Goal: Task Accomplishment & Management: Manage account settings

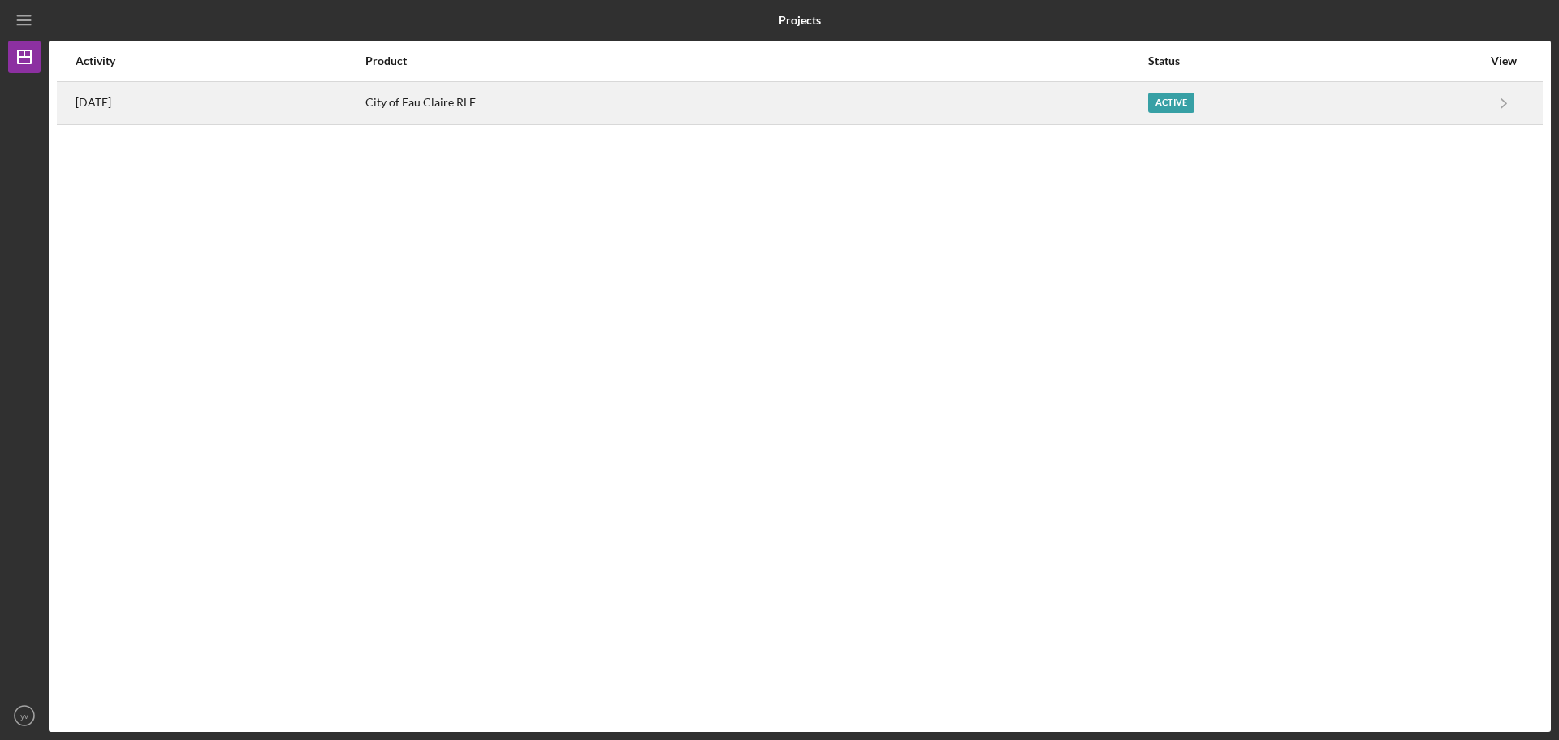
click at [960, 100] on div "City of Eau Claire RLF" at bounding box center [756, 103] width 782 height 41
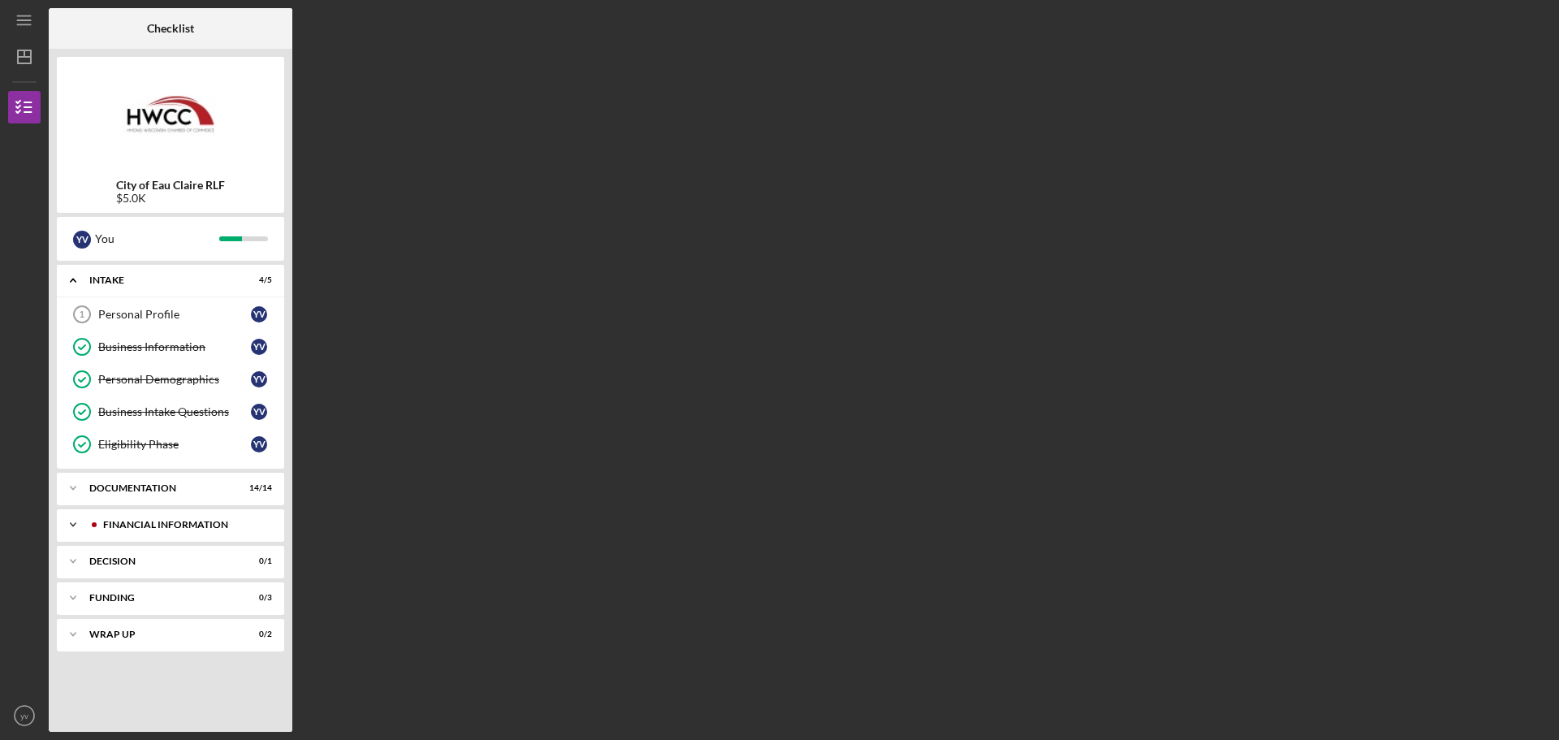
click at [182, 521] on div "Financial Information" at bounding box center [183, 525] width 161 height 10
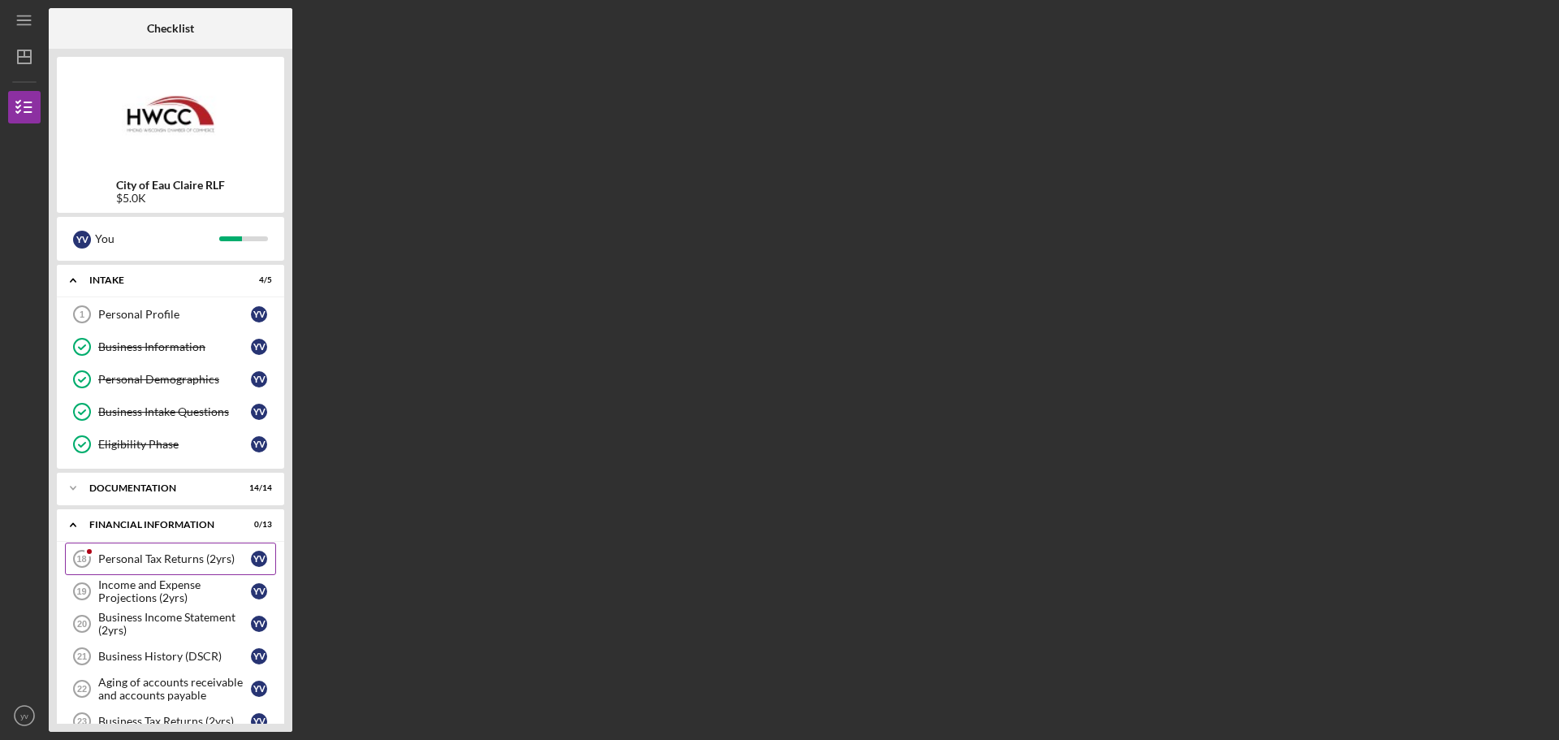
click at [185, 556] on div "Personal Tax Returns (2yrs)" at bounding box center [174, 558] width 153 height 13
